Goal: Task Accomplishment & Management: Use online tool/utility

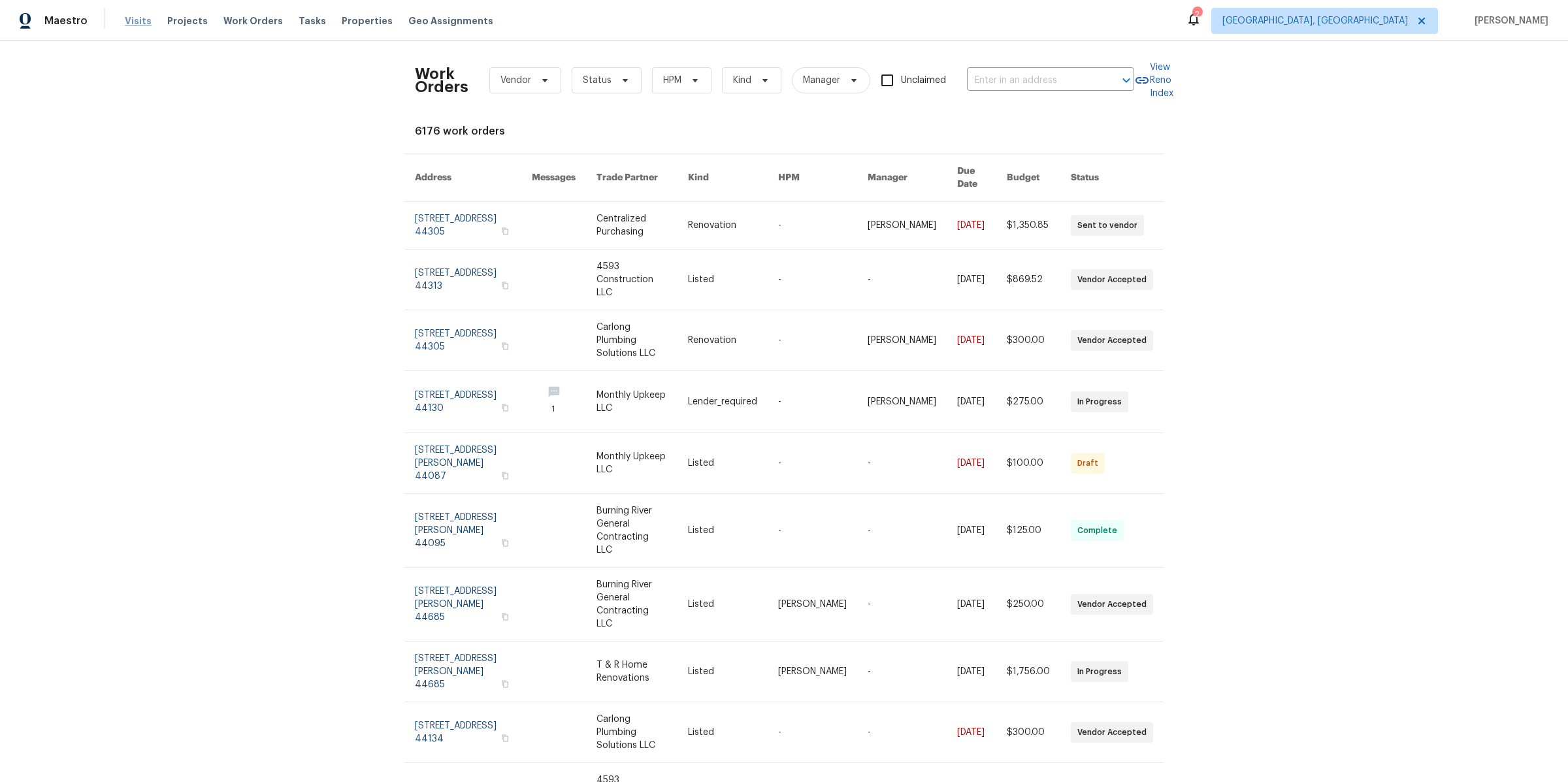
click at [125, 21] on span "Visits" at bounding box center [139, 20] width 27 height 13
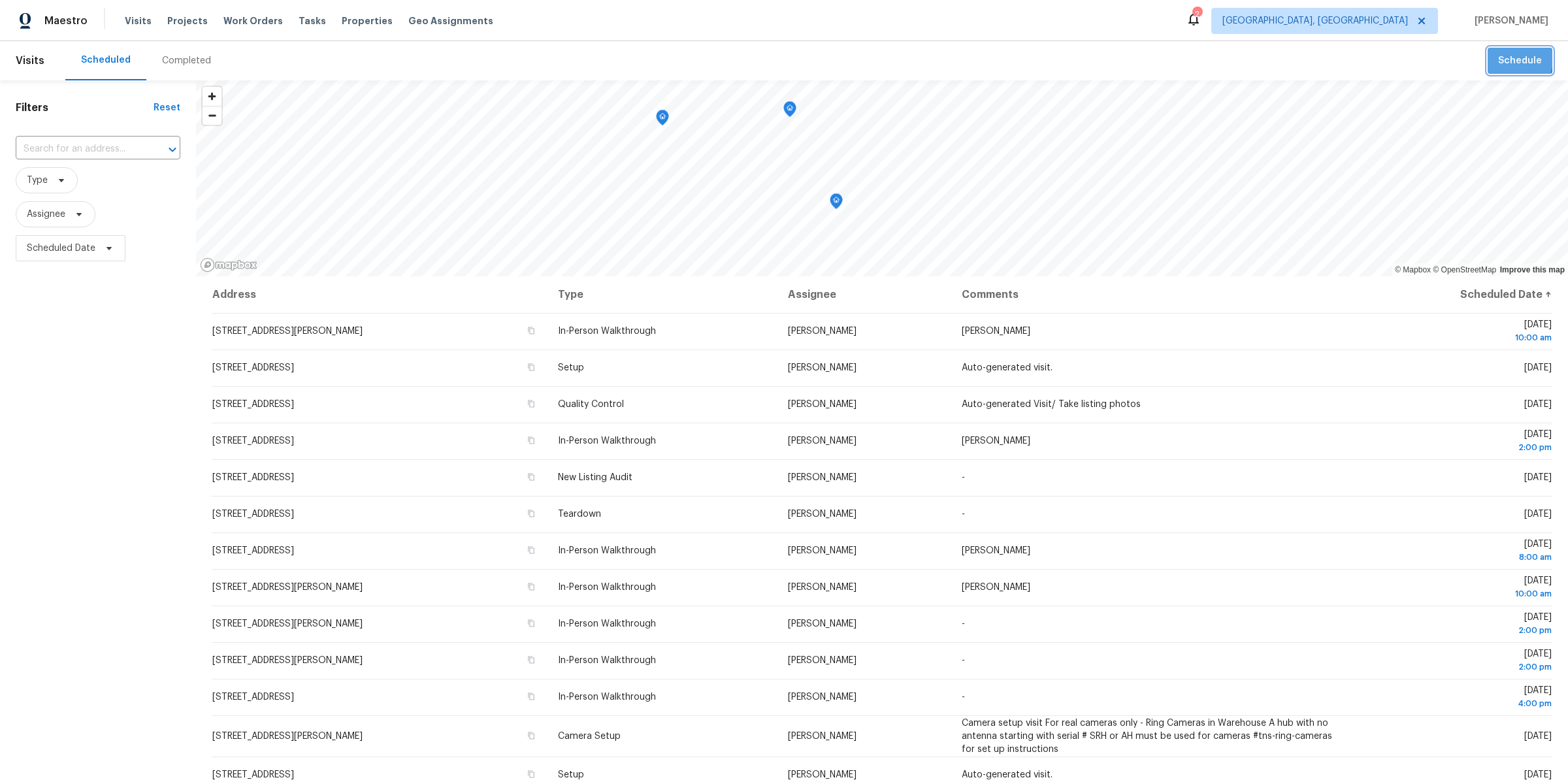
click at [1501, 57] on span "Schedule" at bounding box center [1520, 61] width 44 height 16
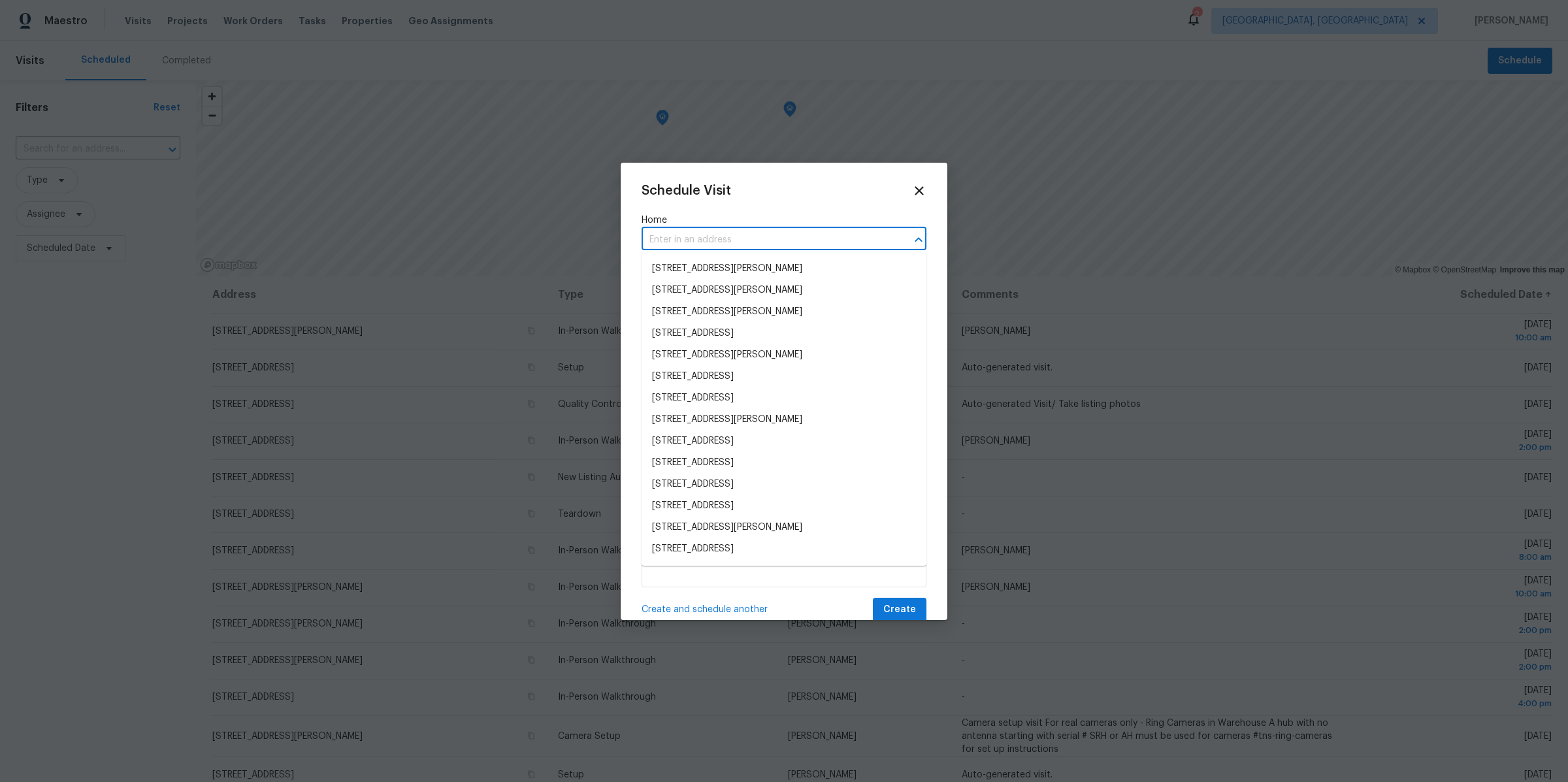
click at [730, 243] on input "text" at bounding box center [765, 240] width 248 height 20
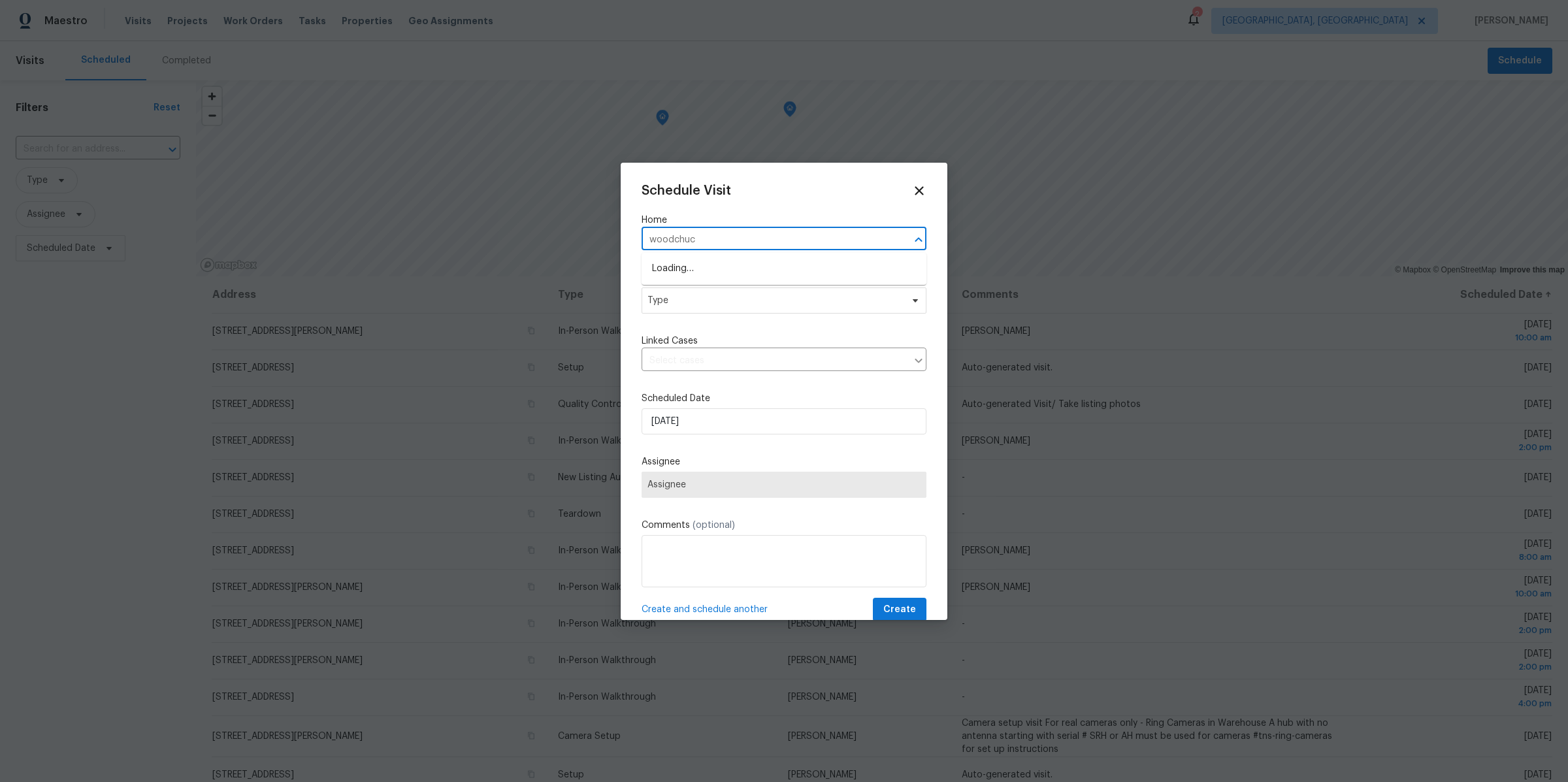
type input "woodchuck"
click at [744, 274] on li "[STREET_ADDRESS]" at bounding box center [783, 269] width 285 height 22
type input "[STREET_ADDRESS]"
click at [733, 308] on span "Type" at bounding box center [783, 300] width 285 height 26
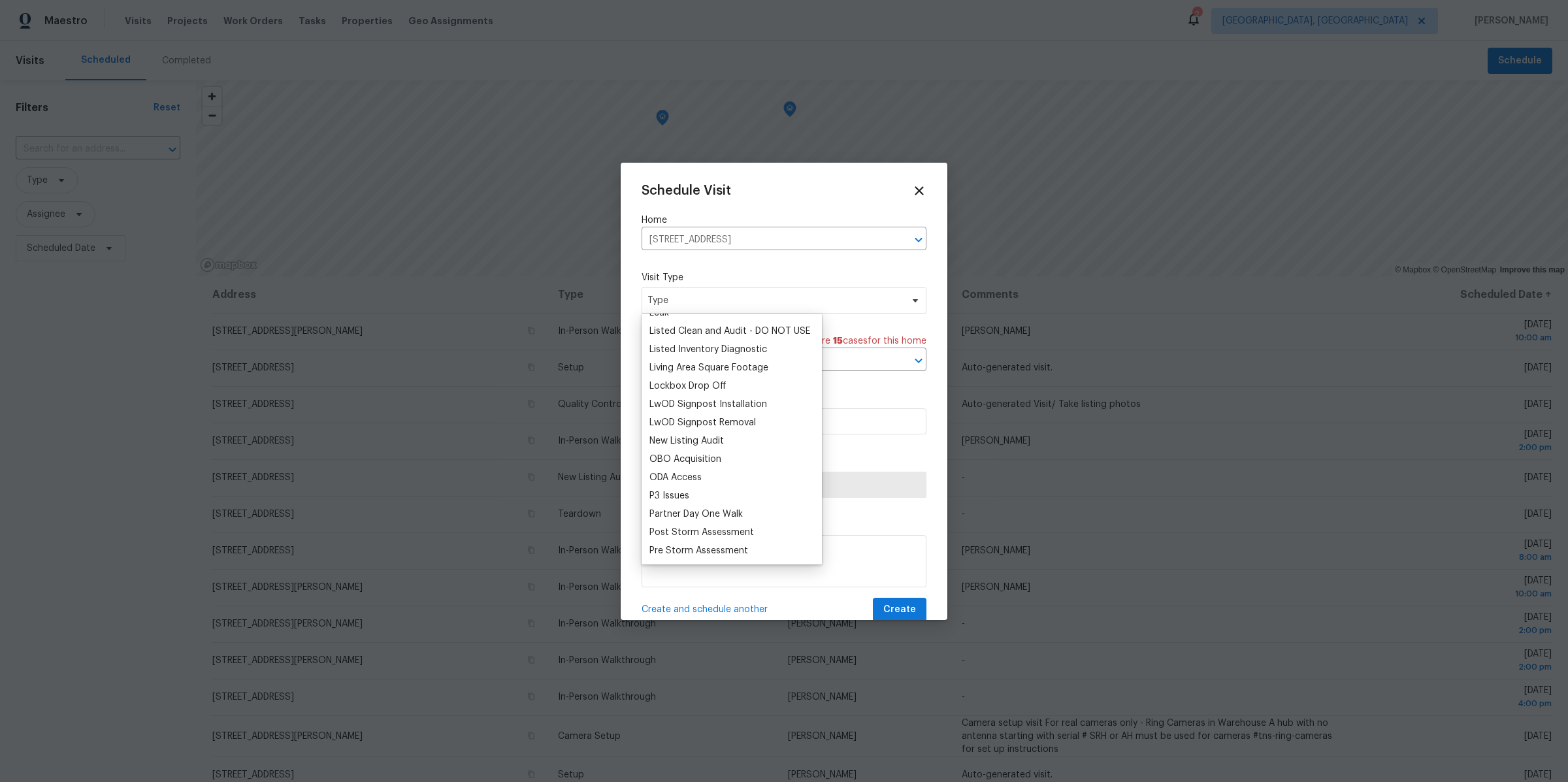
scroll to position [591, 0]
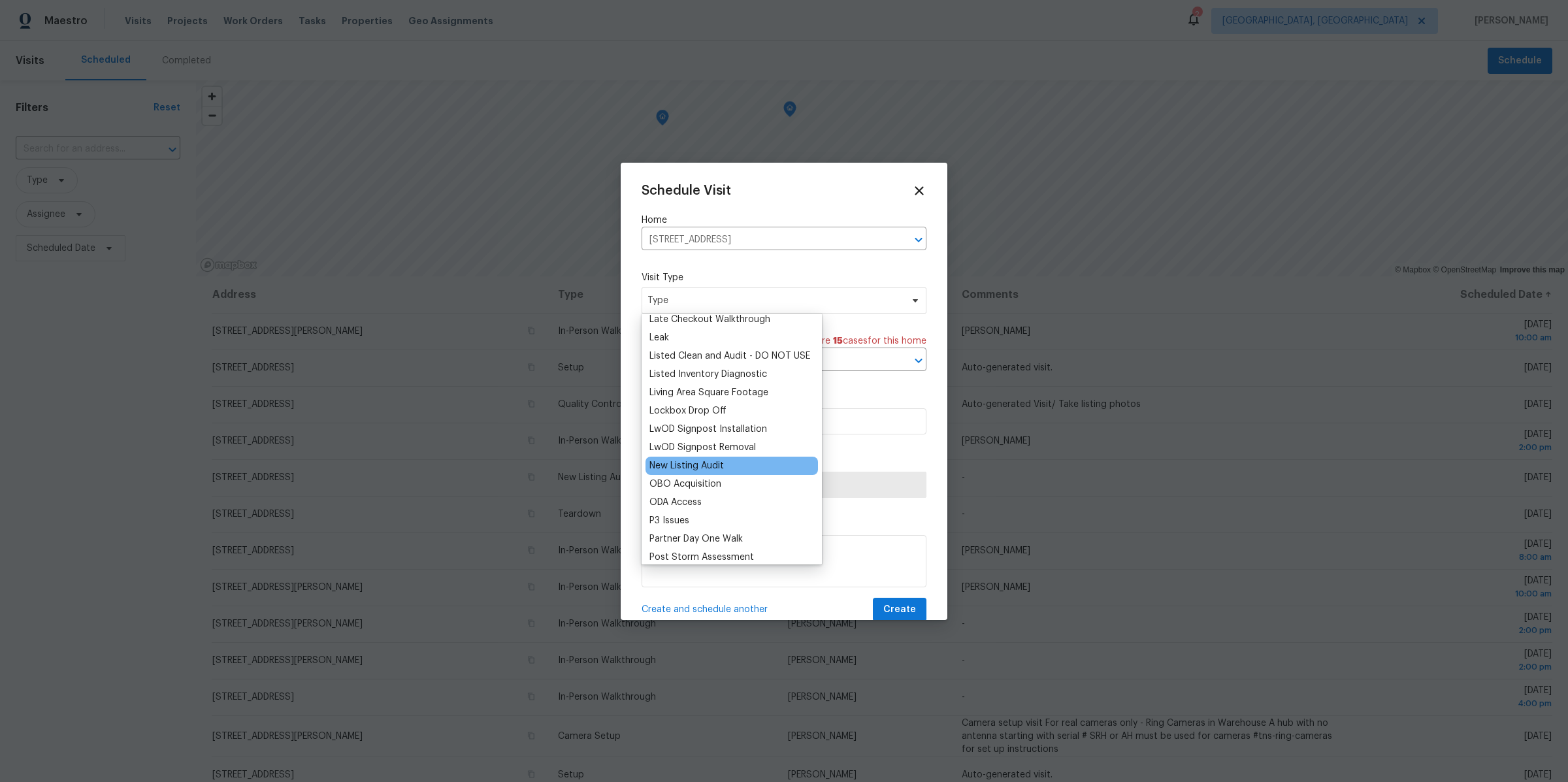
click at [692, 463] on div "New Listing Audit" at bounding box center [687, 465] width 74 height 13
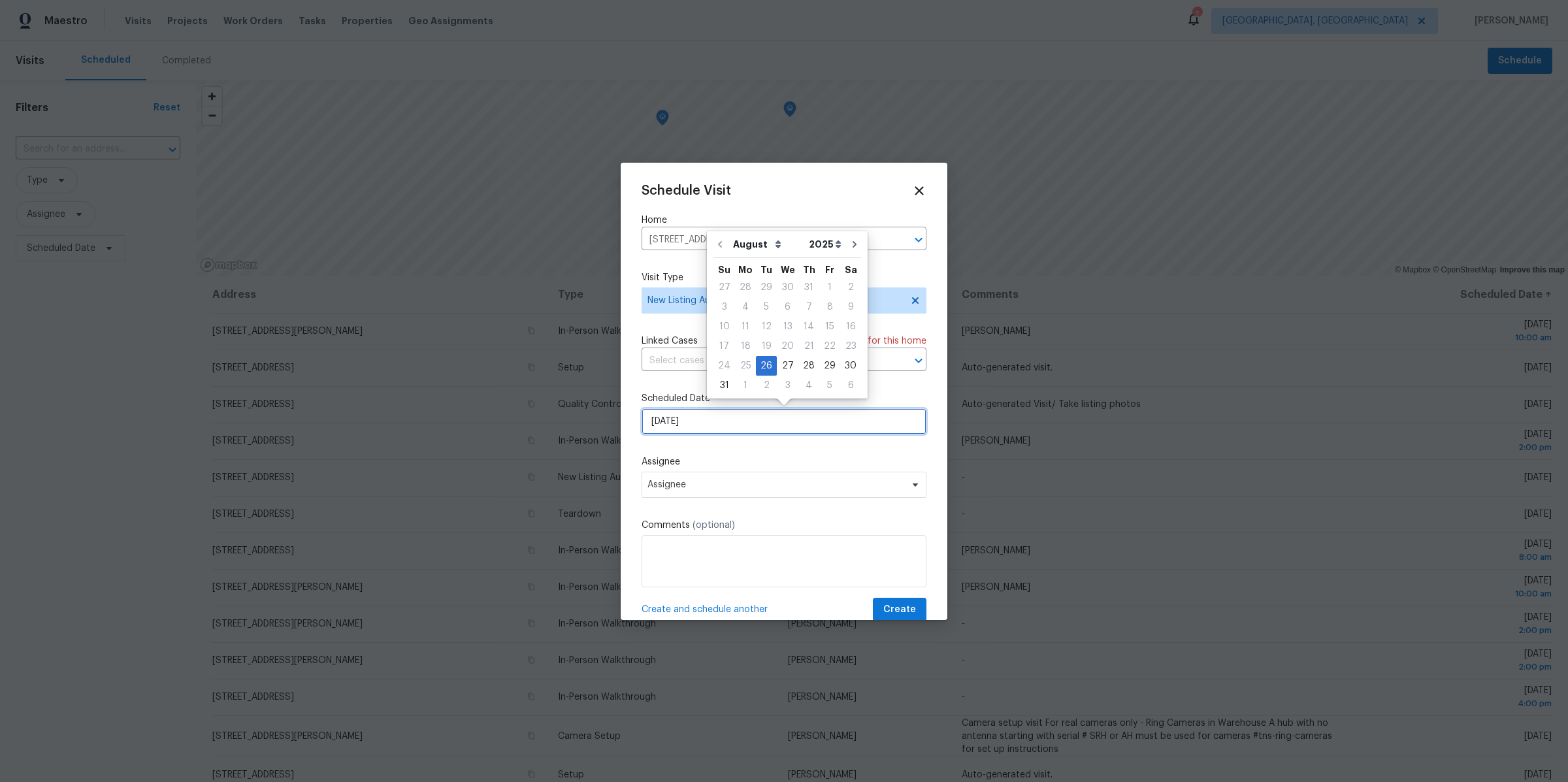
click at [686, 421] on input "[DATE]" at bounding box center [783, 421] width 285 height 26
click at [694, 484] on span "Assignee" at bounding box center [775, 485] width 256 height 10
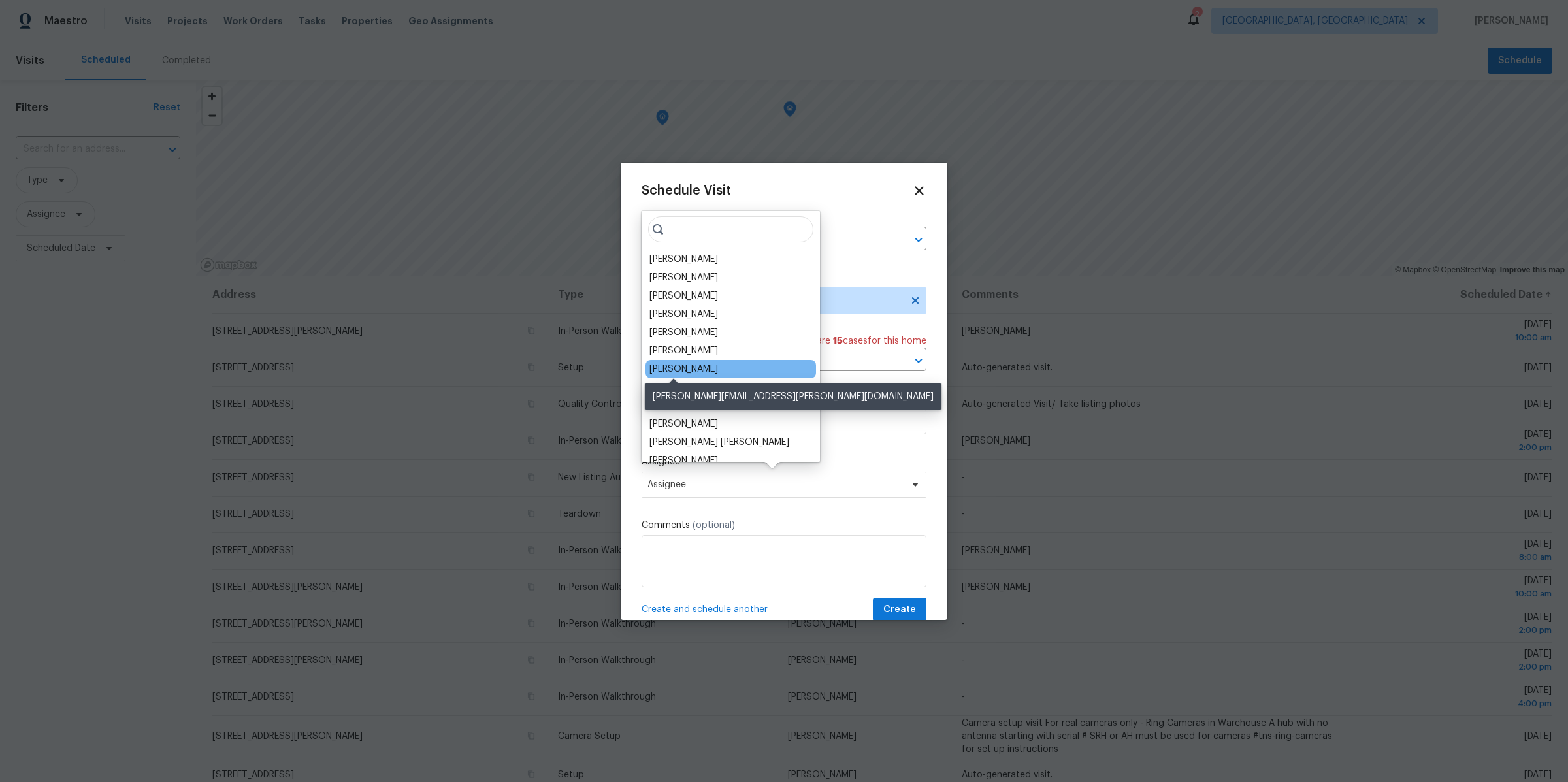
click at [678, 368] on div "[PERSON_NAME]" at bounding box center [683, 368] width 68 height 13
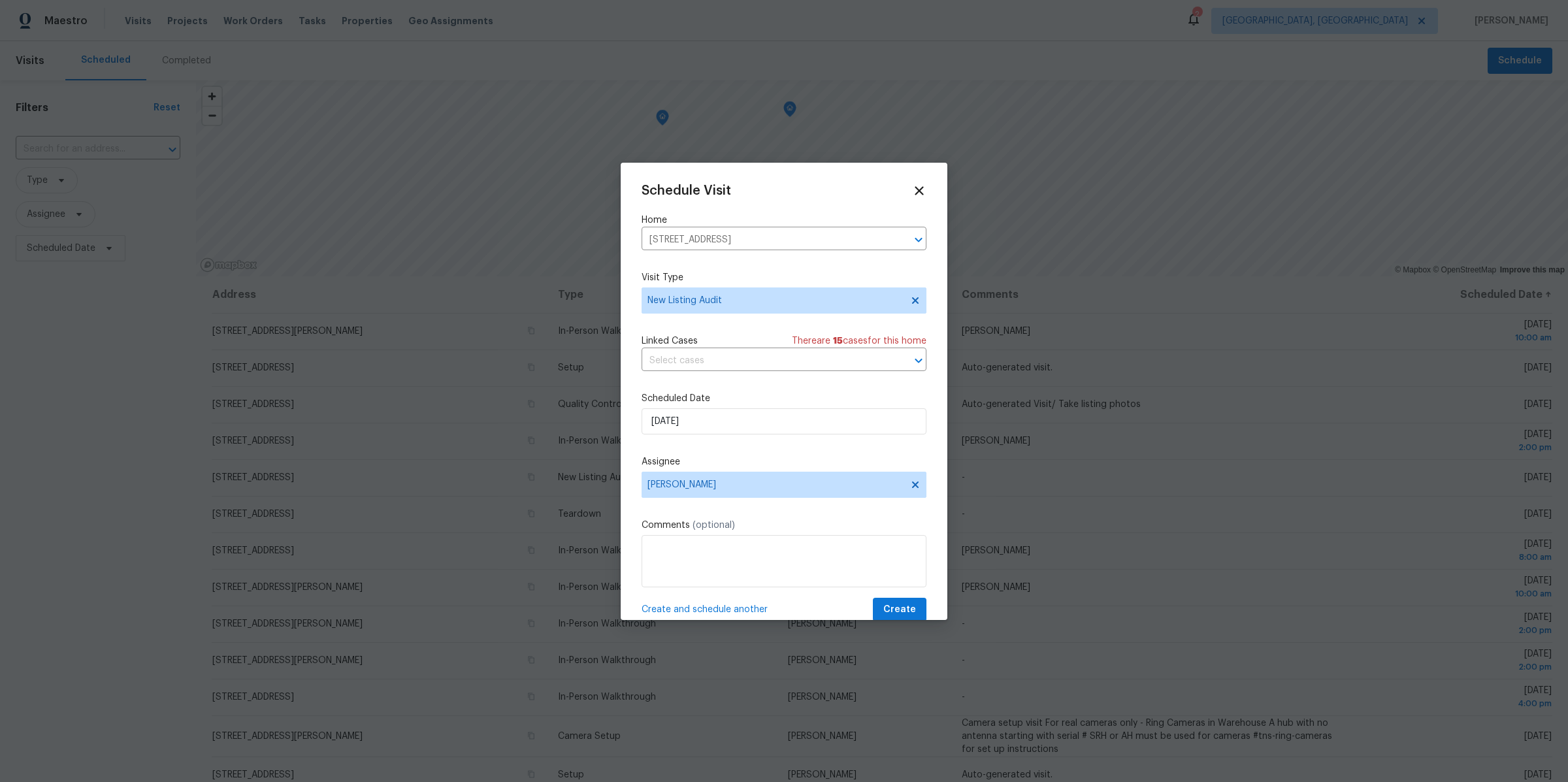
click at [675, 606] on span "Create and schedule another" at bounding box center [704, 609] width 126 height 13
click at [906, 237] on icon "Clear" at bounding box center [901, 239] width 13 height 13
click at [851, 243] on input "text" at bounding box center [765, 240] width 248 height 20
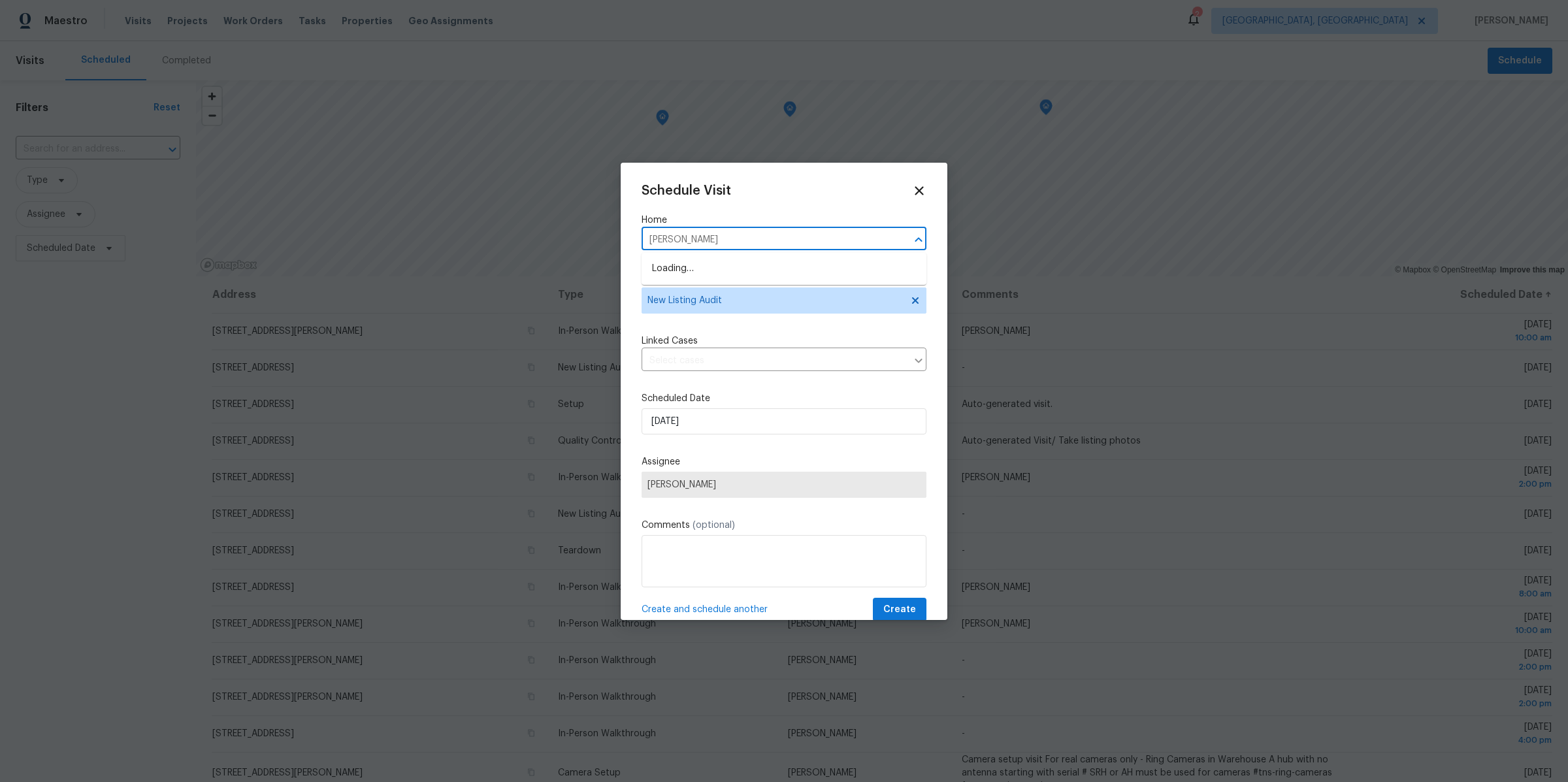
type input "[PERSON_NAME]"
click at [842, 261] on li "[STREET_ADDRESS][PERSON_NAME]" at bounding box center [783, 269] width 285 height 22
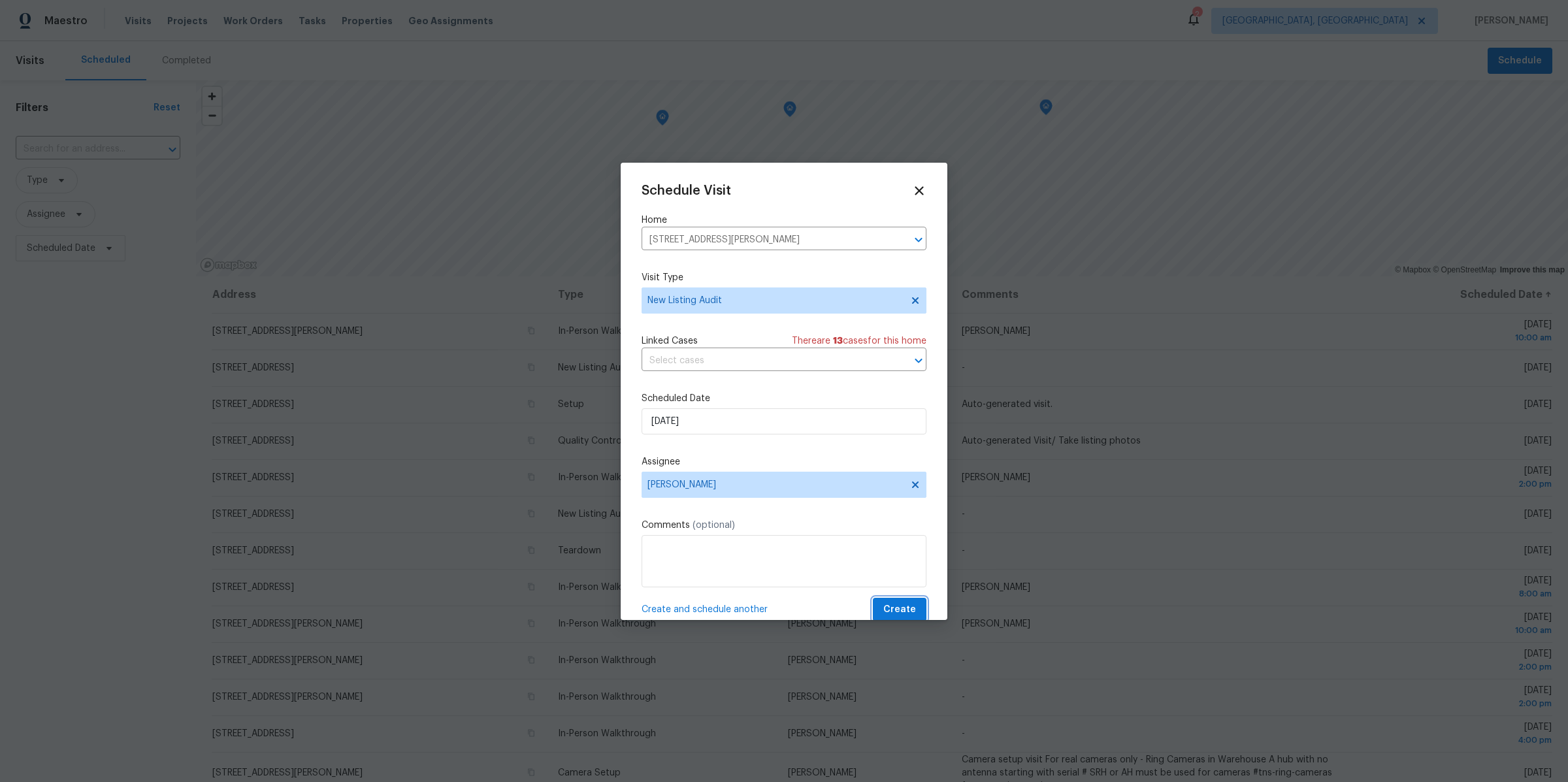
click at [912, 606] on span "Create" at bounding box center [899, 609] width 33 height 16
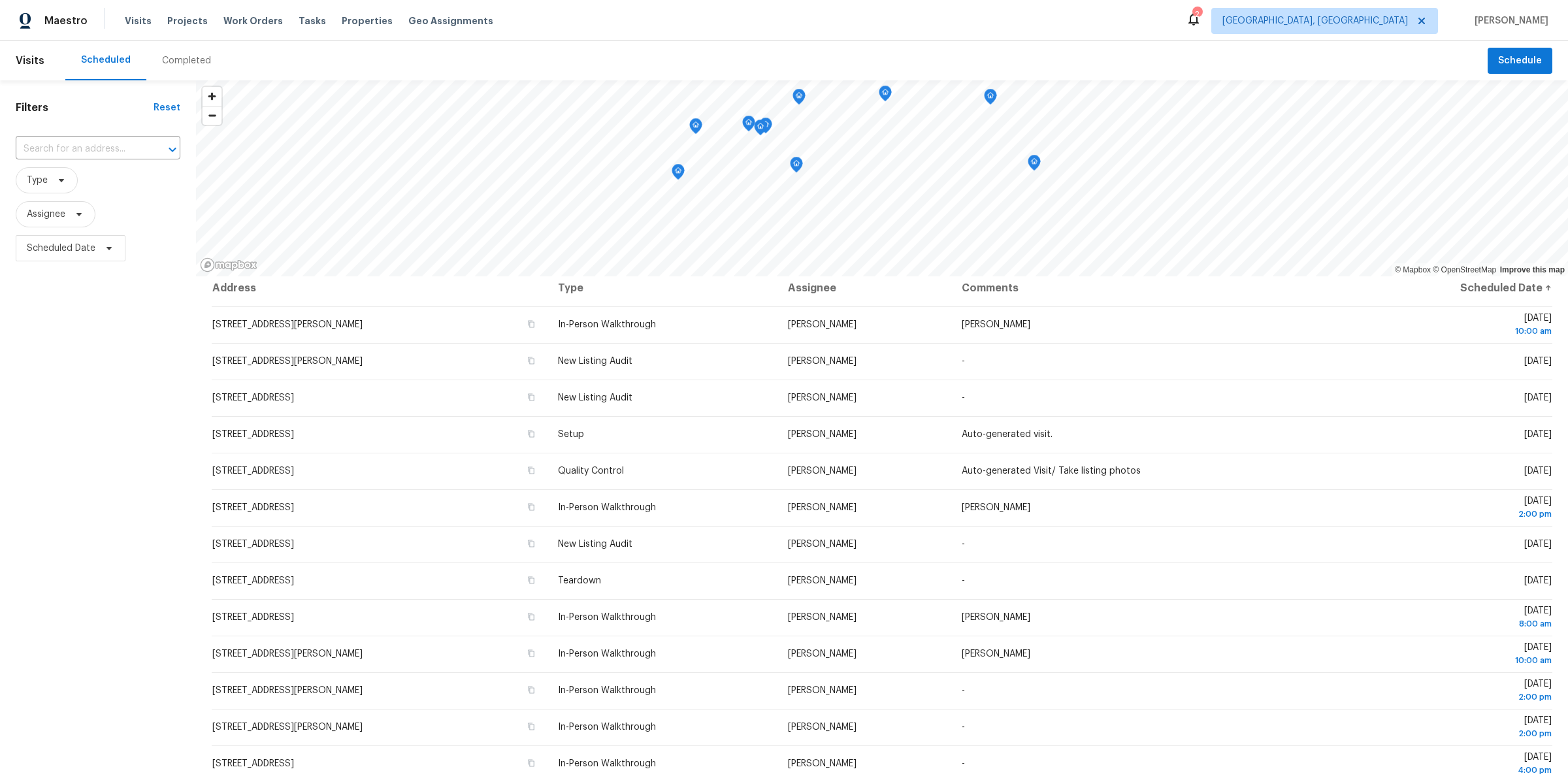
scroll to position [3, 0]
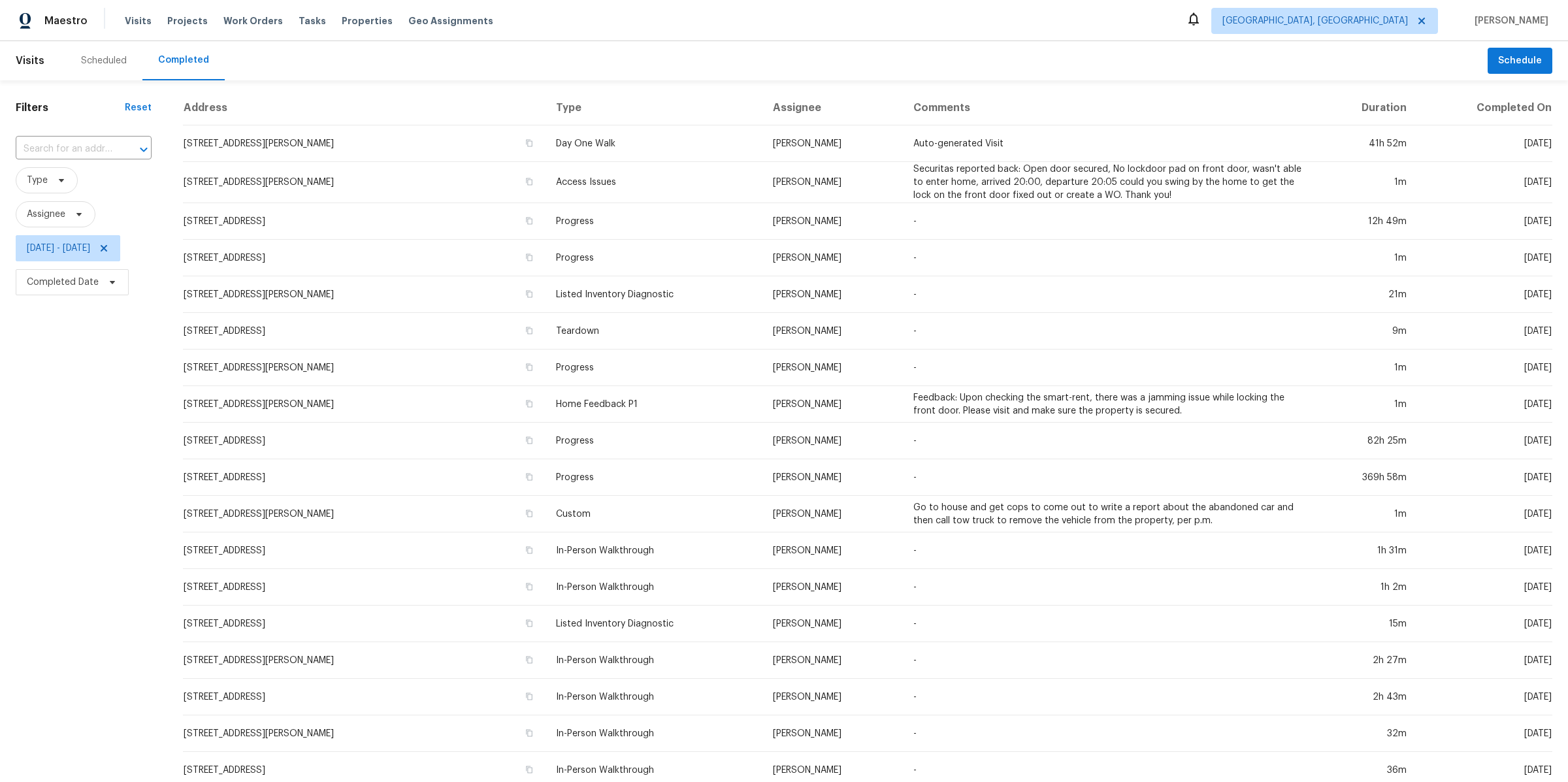
scroll to position [113, 0]
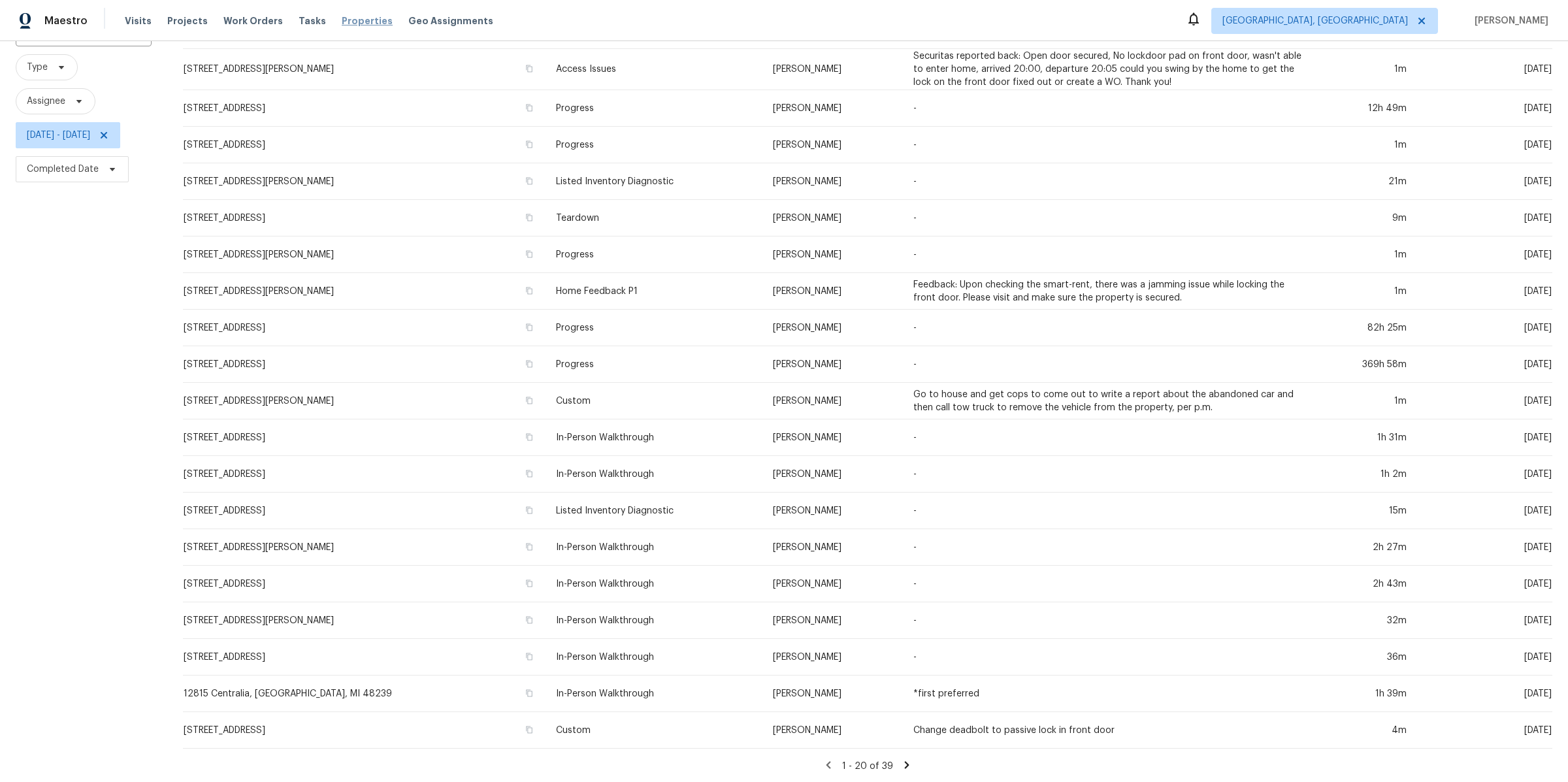
click at [341, 22] on span "Properties" at bounding box center [367, 20] width 51 height 13
